Goal: Communication & Community: Answer question/provide support

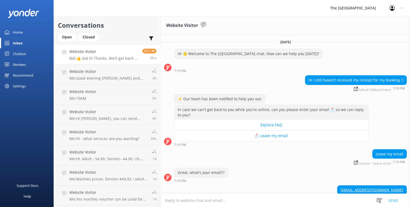
scroll to position [26, 0]
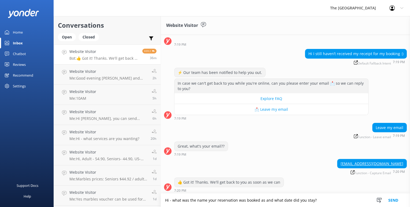
drag, startPoint x: 207, startPoint y: 200, endPoint x: 215, endPoint y: 200, distance: 7.6
click at [215, 200] on textarea "Hi - what was the name your reservation was booked as and what date did you sta…" at bounding box center [285, 199] width 249 height 13
drag, startPoint x: 268, startPoint y: 199, endPoint x: 241, endPoint y: 200, distance: 26.6
click at [241, 200] on textarea "Hi - what was the name of your reservation was booked as and what date did you …" at bounding box center [285, 199] width 249 height 13
type textarea "Hi - what was the name of your reservation and what date did you stay?"
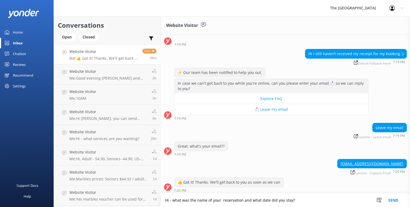
click at [398, 200] on button "Send" at bounding box center [394, 199] width 20 height 13
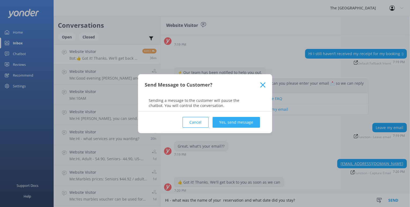
click at [237, 123] on button "Yes, send message" at bounding box center [236, 122] width 47 height 11
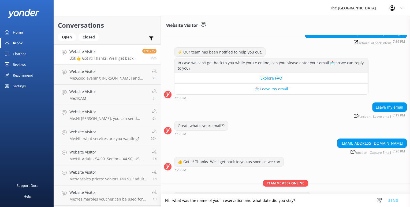
scroll to position [61, 0]
